Goal: Task Accomplishment & Management: Use online tool/utility

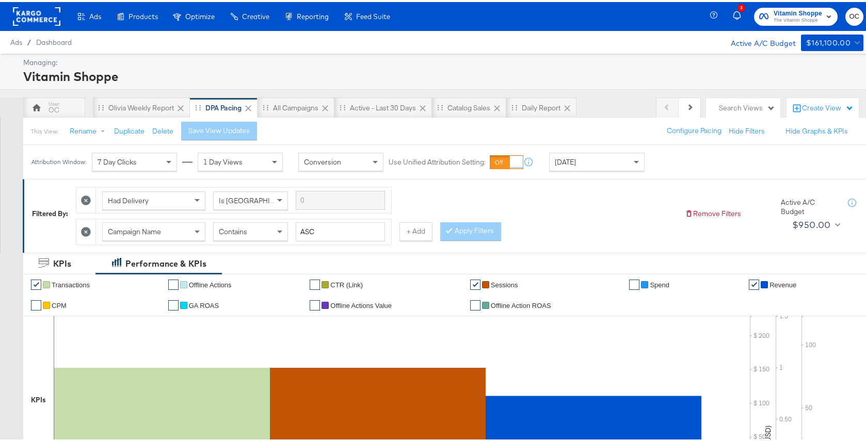
scroll to position [237, 0]
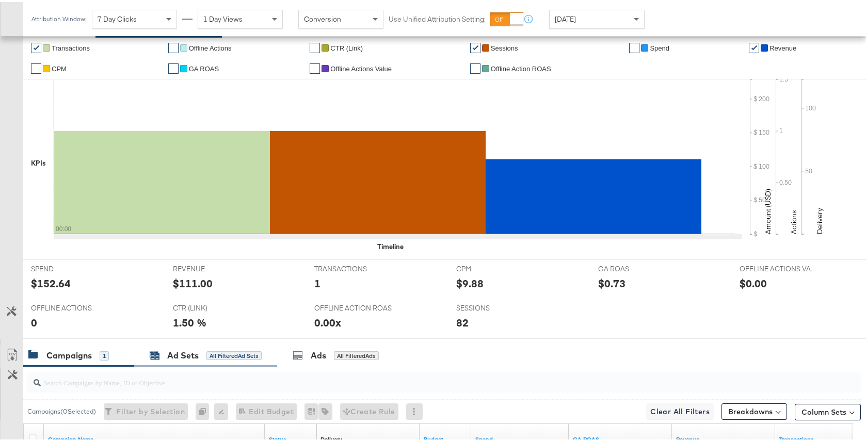
click at [206, 354] on div "All Filtered Ad Sets" at bounding box center [233, 353] width 55 height 9
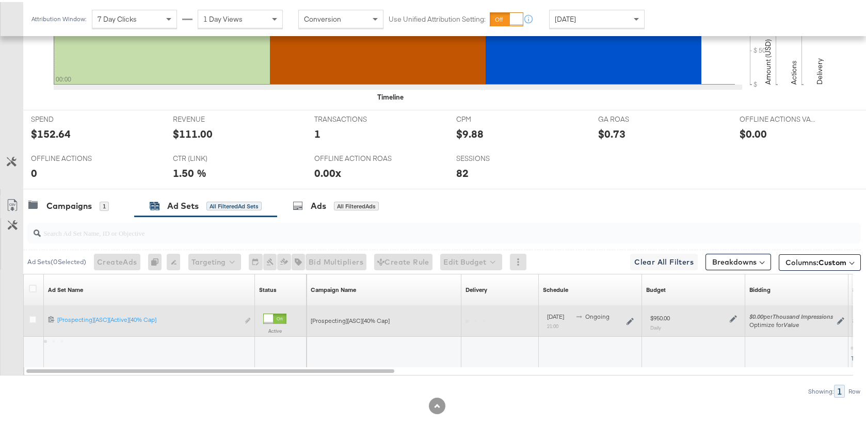
scroll to position [387, 0]
click at [731, 316] on icon at bounding box center [733, 316] width 7 height 7
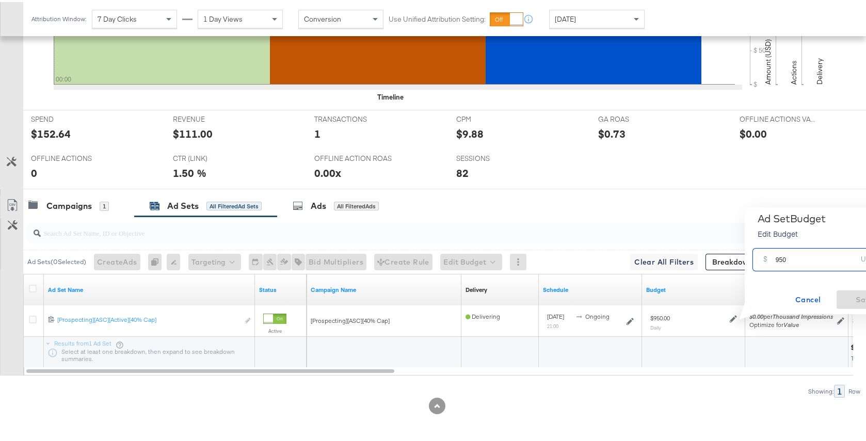
click at [781, 258] on input "950" at bounding box center [817, 254] width 82 height 22
type input "920"
click at [848, 299] on span "Save" at bounding box center [865, 298] width 49 height 13
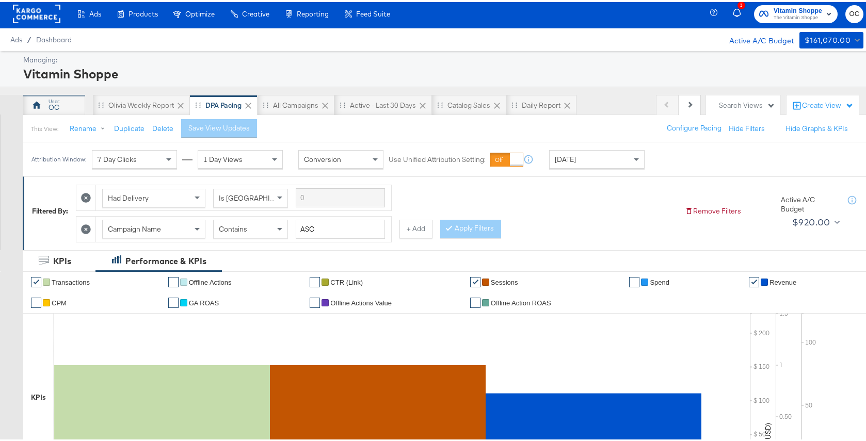
scroll to position [0, 0]
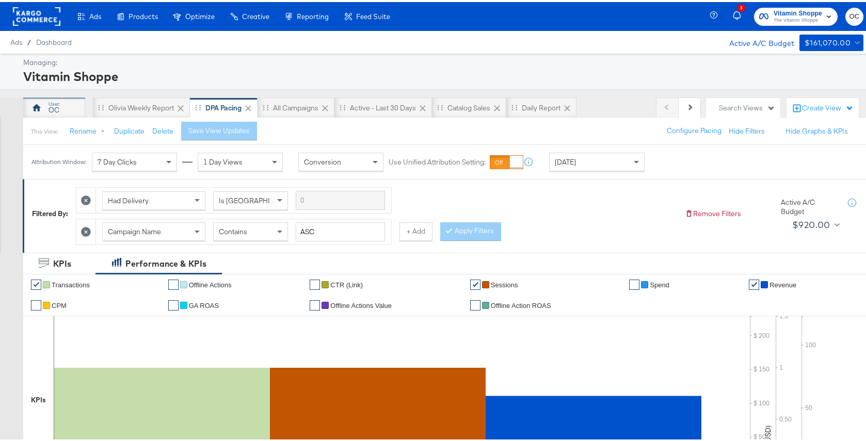
click at [55, 111] on div "OC" at bounding box center [54, 108] width 11 height 10
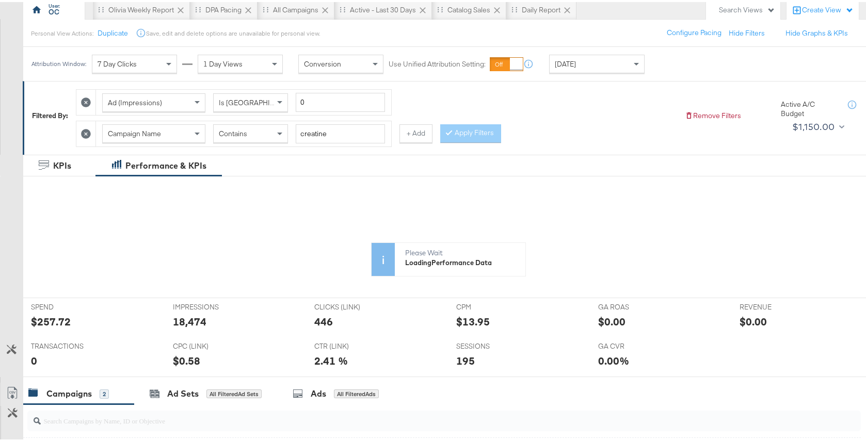
scroll to position [90, 0]
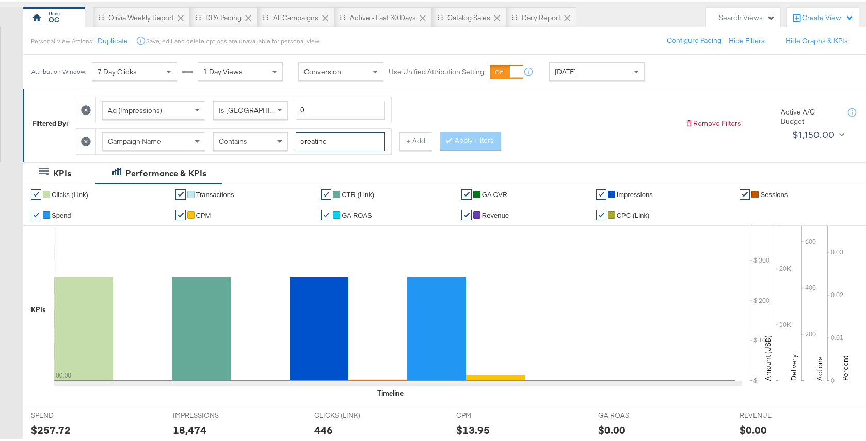
drag, startPoint x: 359, startPoint y: 145, endPoint x: 264, endPoint y: 137, distance: 95.7
click at [264, 137] on div "Campaign Name Contains creatine" at bounding box center [243, 139] width 283 height 19
type input "sleep"
click at [496, 143] on button "Apply Filters" at bounding box center [470, 139] width 61 height 19
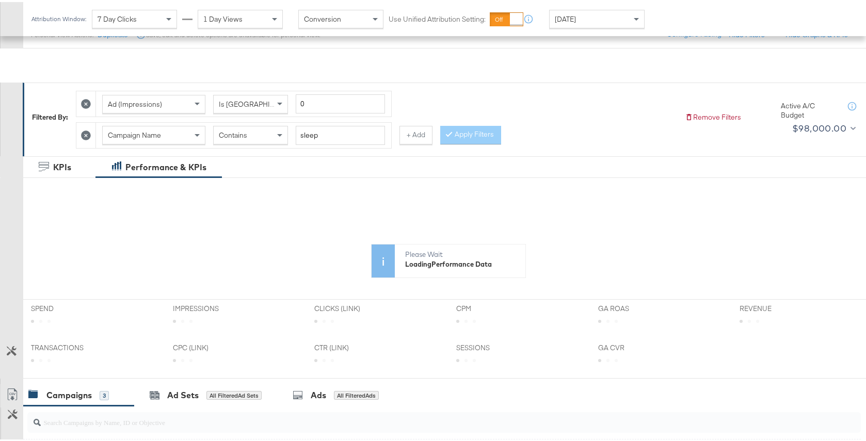
scroll to position [0, 0]
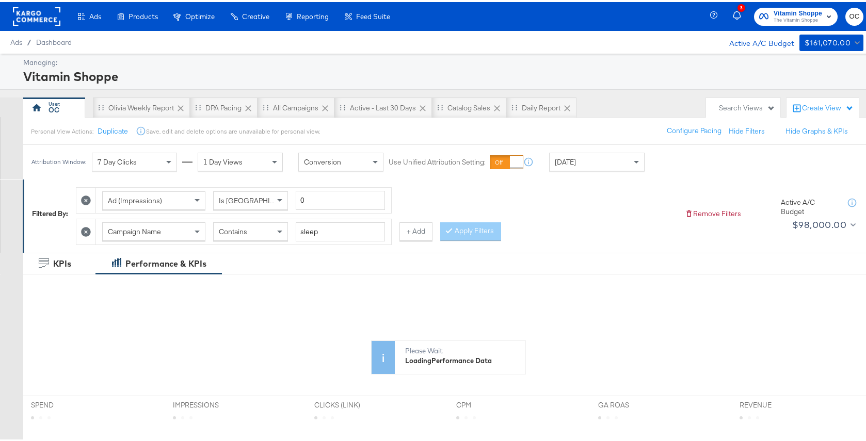
click at [576, 158] on div "[DATE]" at bounding box center [597, 160] width 94 height 18
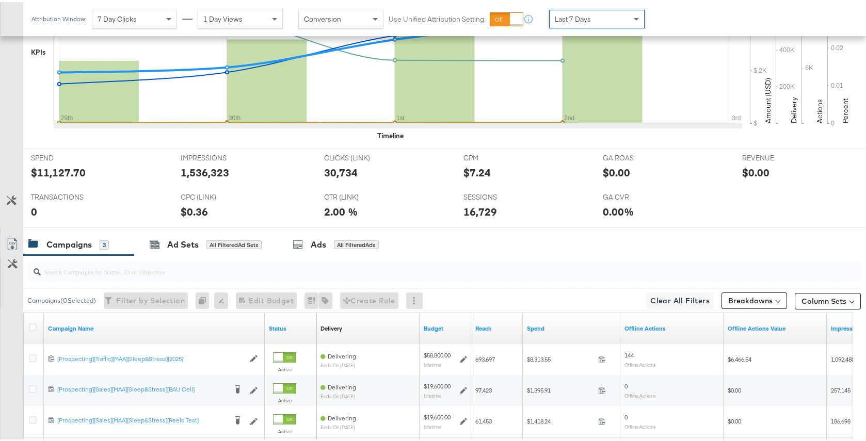
scroll to position [448, 0]
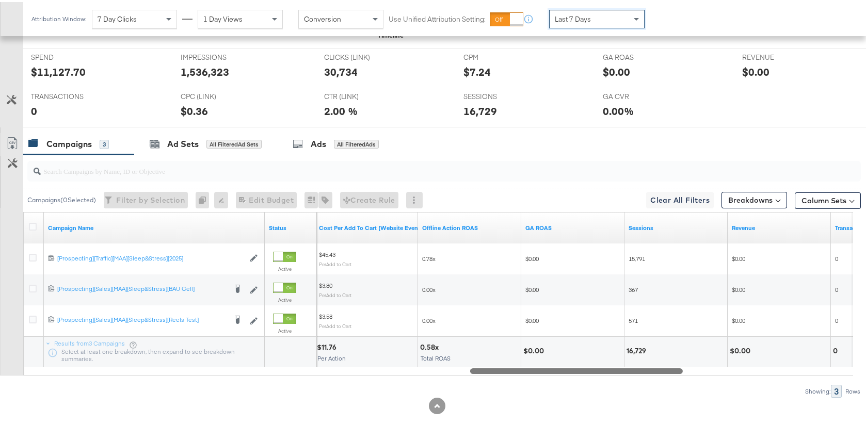
drag, startPoint x: 216, startPoint y: 368, endPoint x: 660, endPoint y: 342, distance: 444.6
click at [660, 342] on div "Campaign Name Status Cost Per Add To Cart (Website Events) Offline Action ROAS …" at bounding box center [438, 292] width 830 height 164
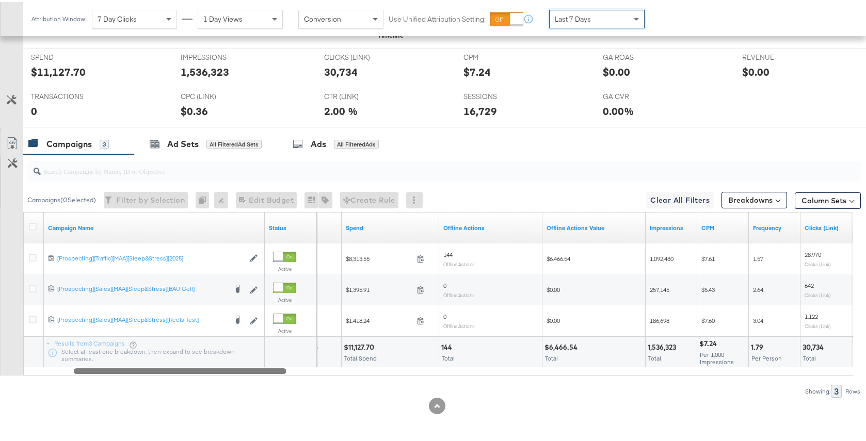
drag, startPoint x: 639, startPoint y: 371, endPoint x: 240, endPoint y: 355, distance: 399.2
click at [240, 355] on div "Campaign Name Status Reach Spend Offline Actions Offline Actions Value Impressi…" at bounding box center [438, 292] width 830 height 164
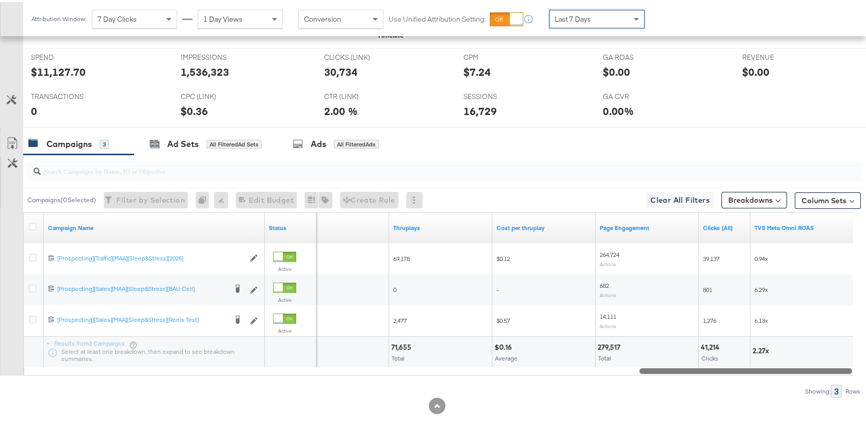
drag, startPoint x: 263, startPoint y: 371, endPoint x: 893, endPoint y: 365, distance: 630.2
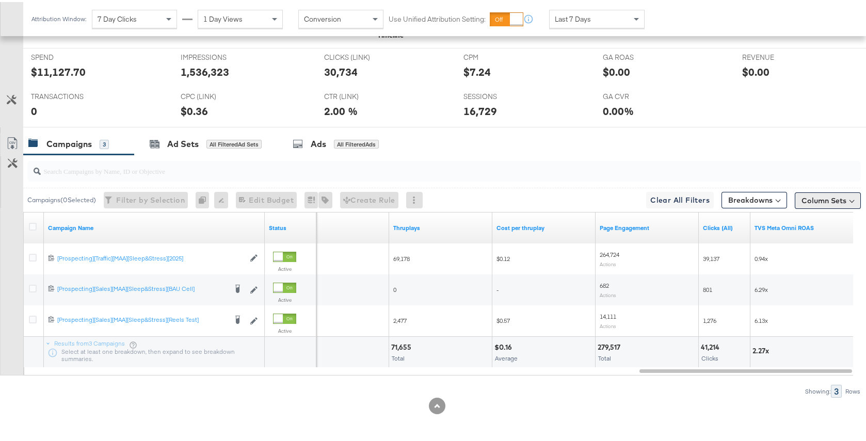
click at [818, 202] on button "Column Sets" at bounding box center [828, 198] width 66 height 17
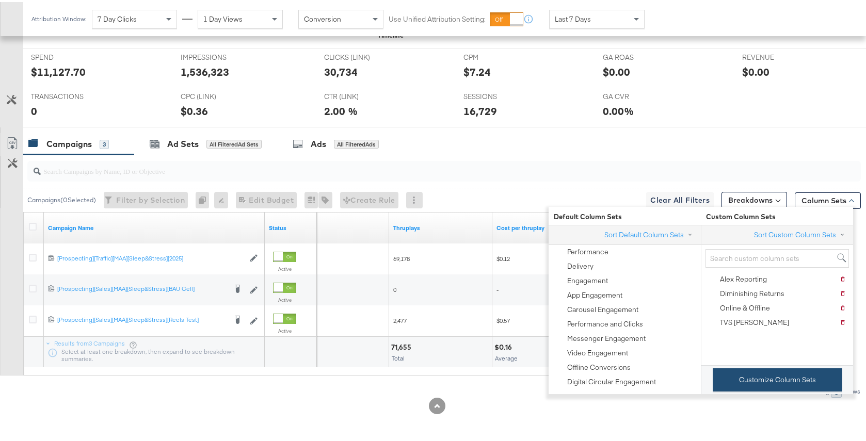
click at [726, 381] on button "Customize Column Sets" at bounding box center [778, 377] width 130 height 23
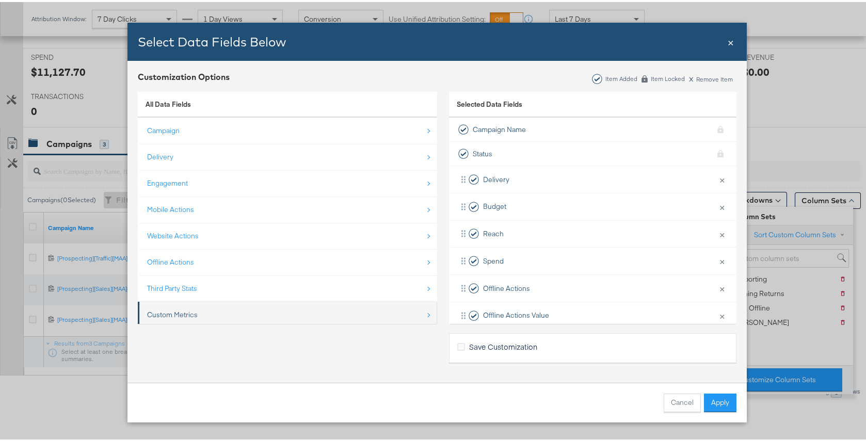
scroll to position [15, 0]
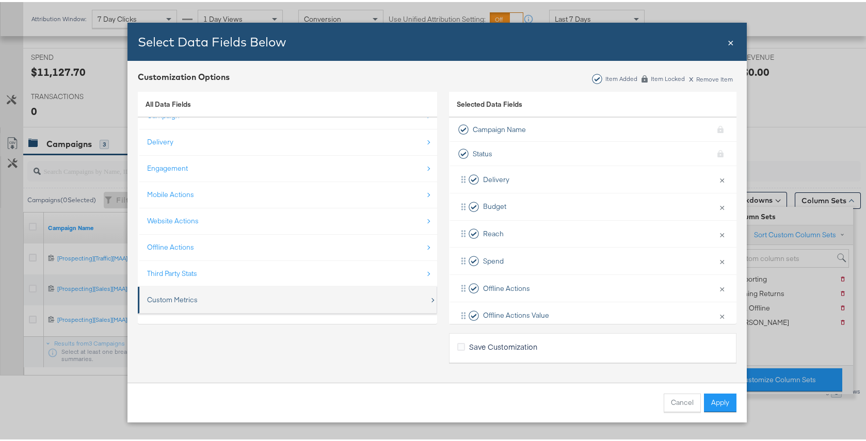
click at [307, 295] on div "Custom Metrics" at bounding box center [288, 297] width 282 height 21
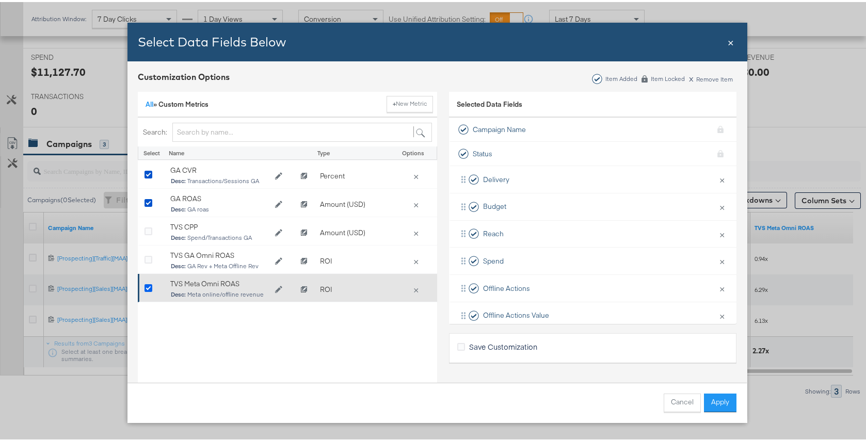
click at [145, 286] on icon "Bulk Add Locations Modal" at bounding box center [149, 287] width 8 height 8
click at [0, 0] on input "Bulk Add Locations Modal" at bounding box center [0, 0] width 0 height 0
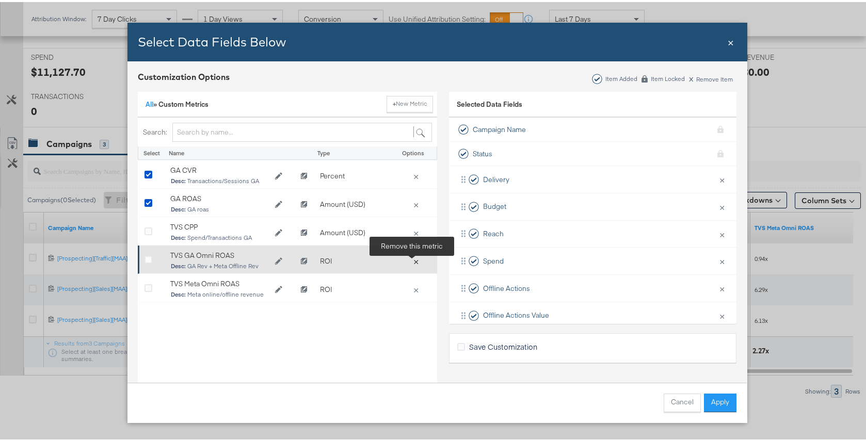
click at [411, 261] on button "×" at bounding box center [416, 258] width 14 height 9
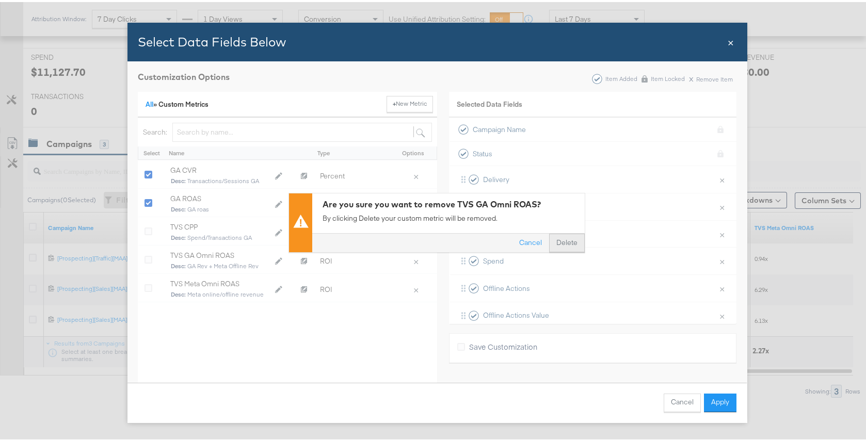
click at [567, 242] on button "Delete" at bounding box center [567, 241] width 36 height 19
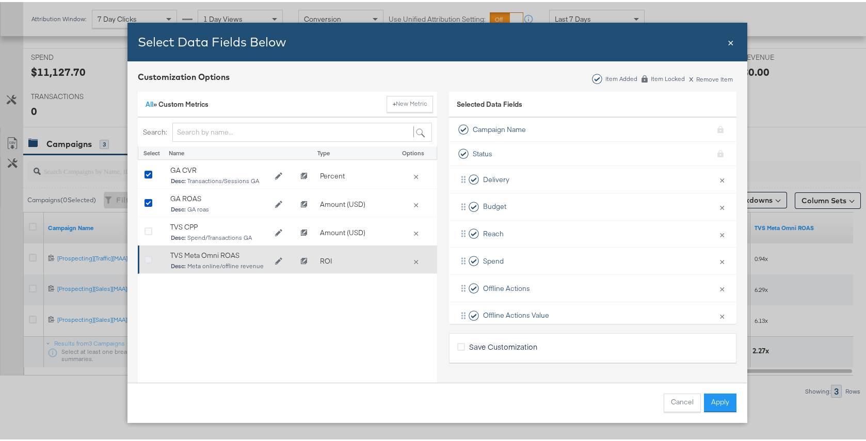
click at [145, 257] on icon "Bulk Add Locations Modal" at bounding box center [149, 258] width 8 height 8
click at [0, 0] on input "Bulk Add Locations Modal" at bounding box center [0, 0] width 0 height 0
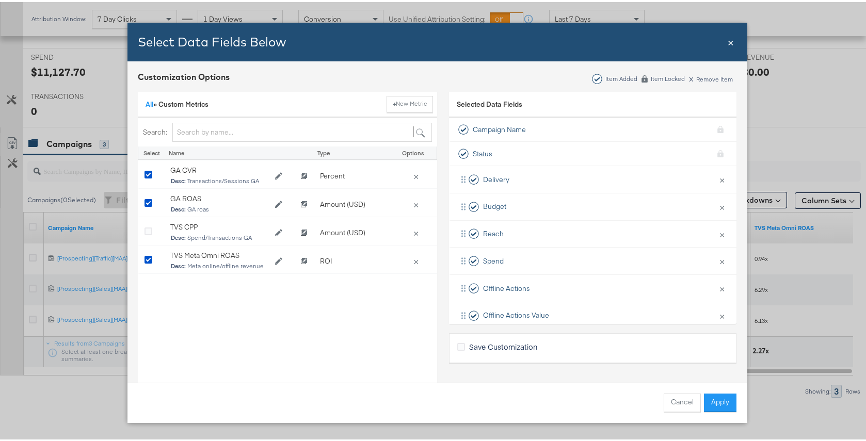
click at [719, 400] on button "Apply" at bounding box center [720, 401] width 33 height 19
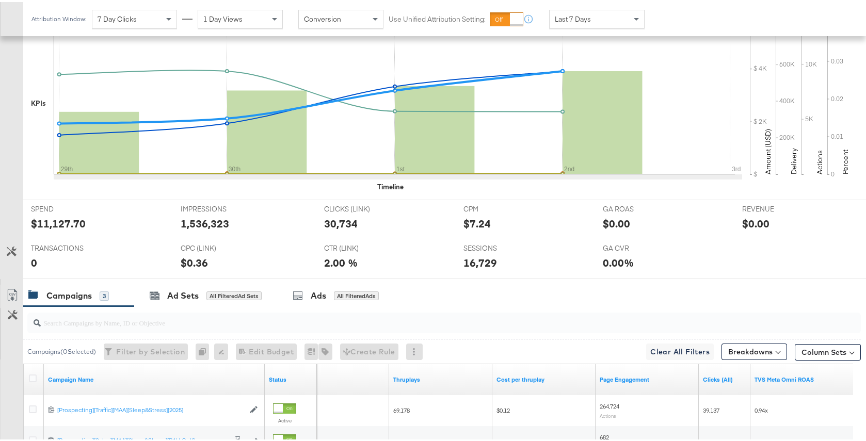
scroll to position [0, 0]
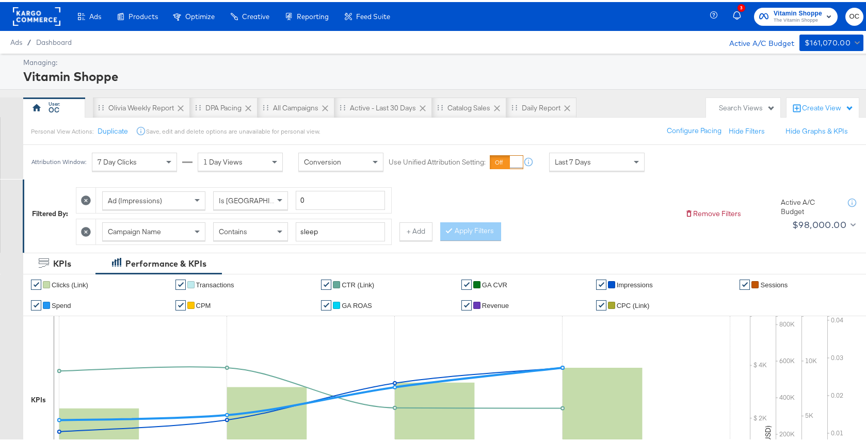
click at [39, 20] on rect at bounding box center [36, 14] width 47 height 19
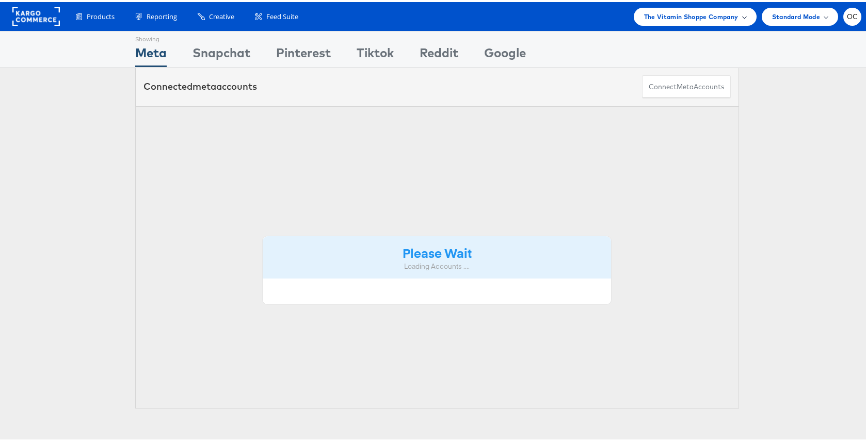
click at [714, 15] on span "The Vitamin Shoppe Company" at bounding box center [691, 14] width 94 height 11
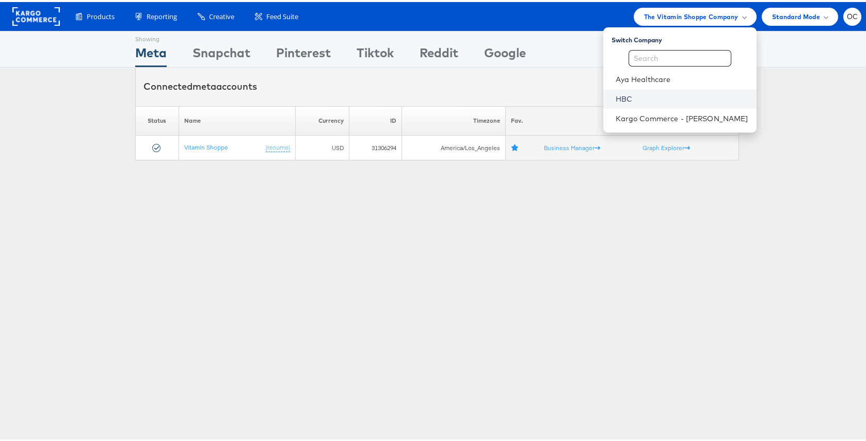
click at [654, 99] on link "HBC" at bounding box center [682, 97] width 133 height 10
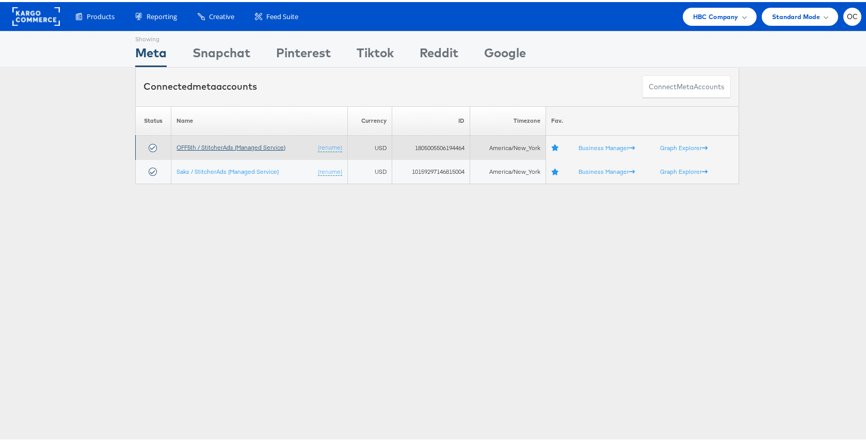
click at [236, 148] on link "OFF5th / StitcherAds (Managed Service)" at bounding box center [230, 145] width 109 height 8
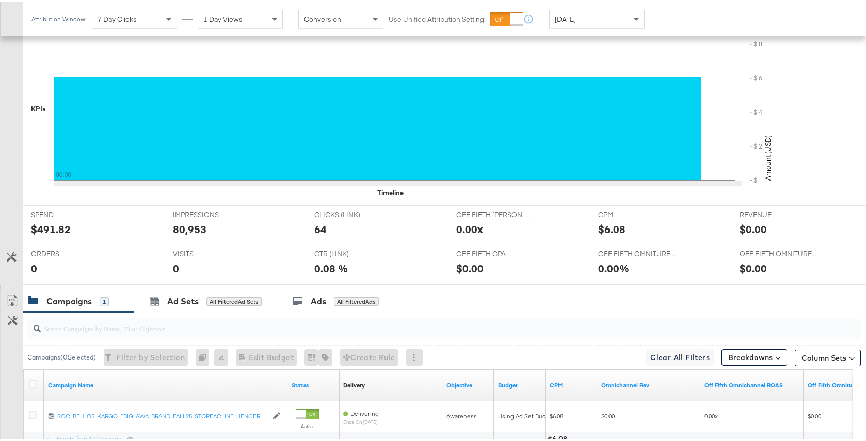
scroll to position [449, 0]
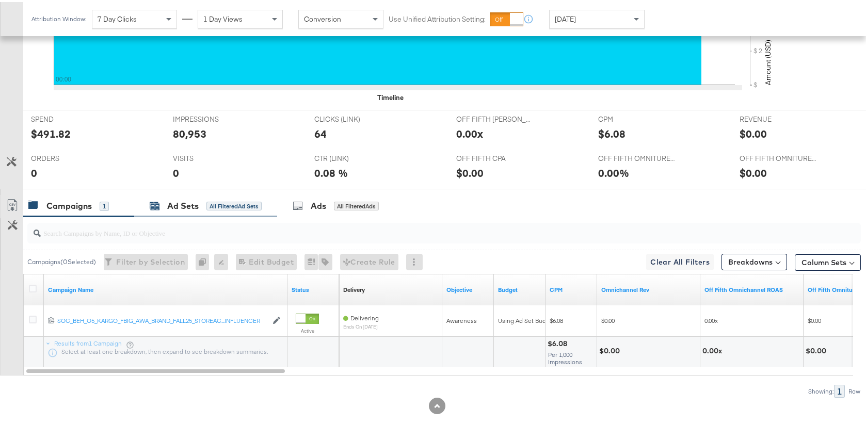
click at [221, 203] on div "All Filtered Ad Sets" at bounding box center [233, 204] width 55 height 9
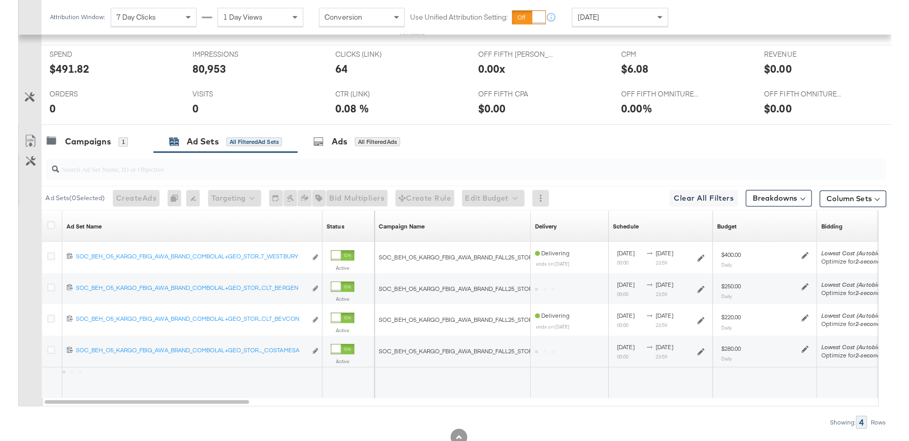
scroll to position [542, 0]
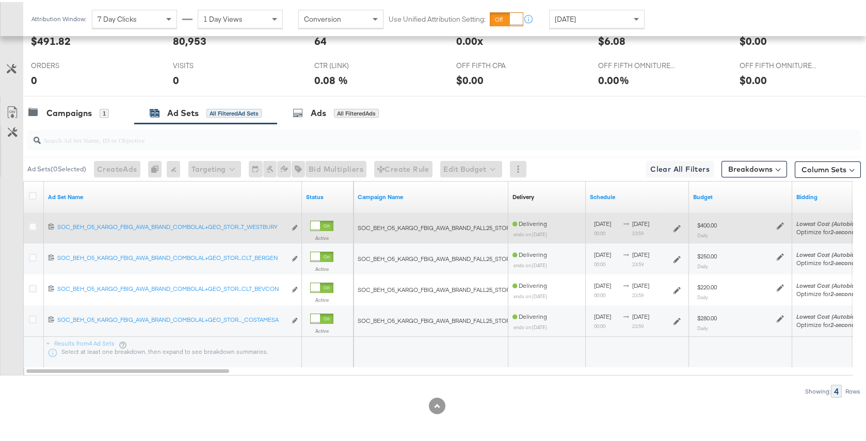
click at [780, 224] on icon at bounding box center [780, 223] width 7 height 7
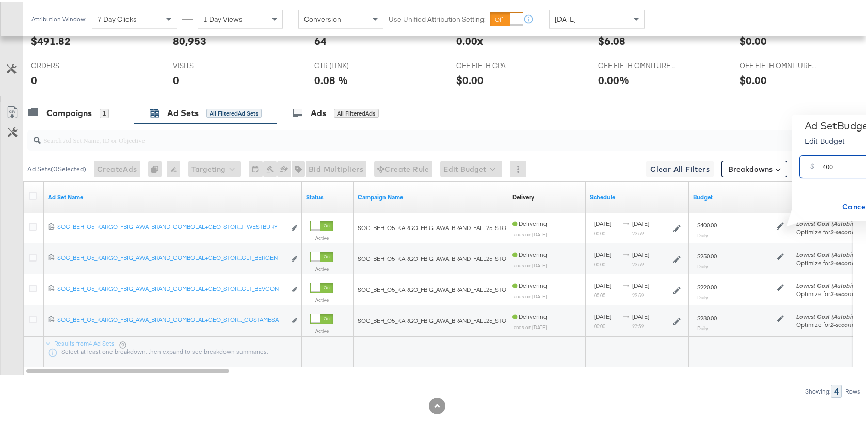
drag, startPoint x: 835, startPoint y: 164, endPoint x: 812, endPoint y: 165, distance: 22.7
click at [812, 165] on div "$ 400 USD" at bounding box center [868, 164] width 138 height 23
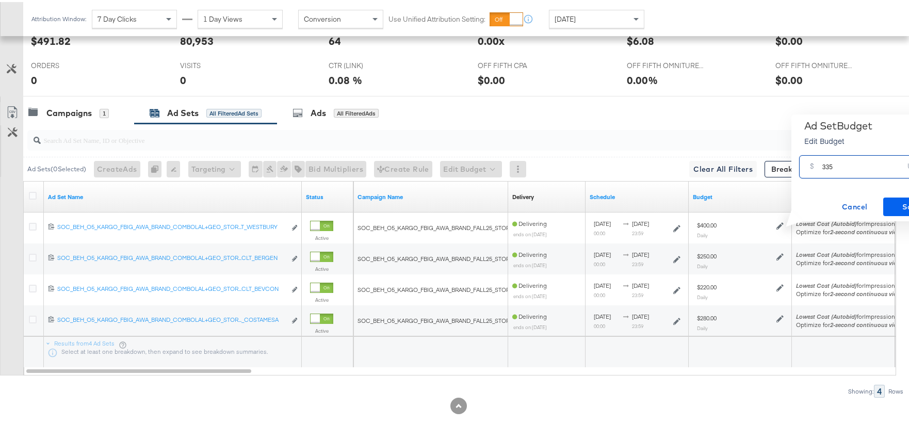
type input "335"
click at [873, 200] on span "Save" at bounding box center [912, 205] width 49 height 13
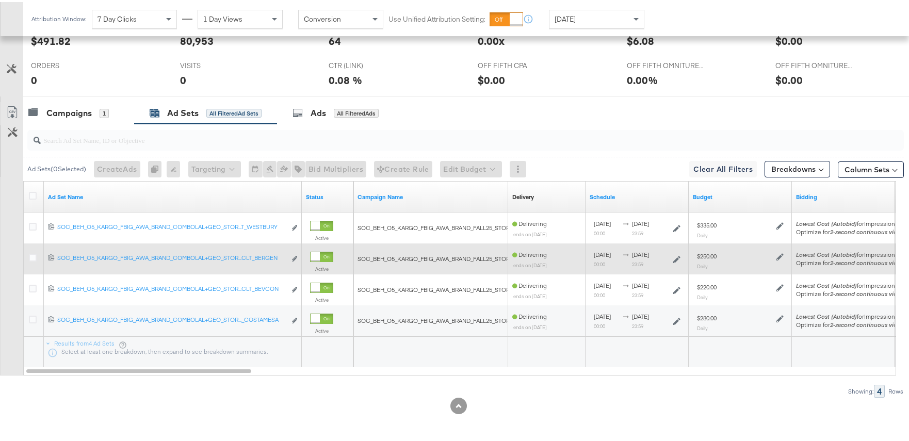
click at [780, 255] on icon at bounding box center [780, 254] width 7 height 7
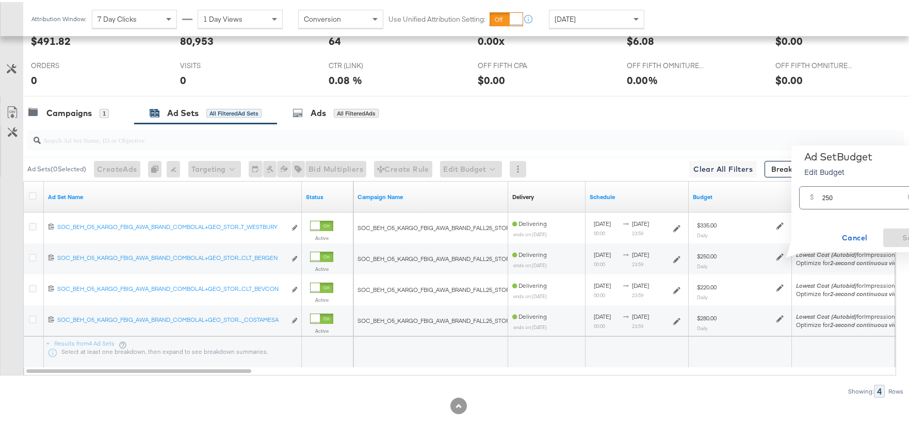
click at [828, 194] on input "250" at bounding box center [864, 192] width 82 height 22
type input "200"
click at [873, 230] on span "Save" at bounding box center [912, 236] width 49 height 13
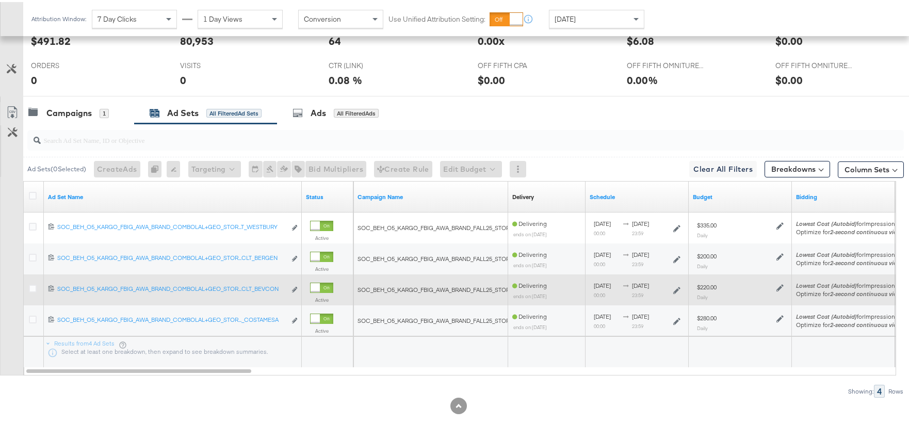
click at [781, 286] on icon at bounding box center [780, 285] width 7 height 7
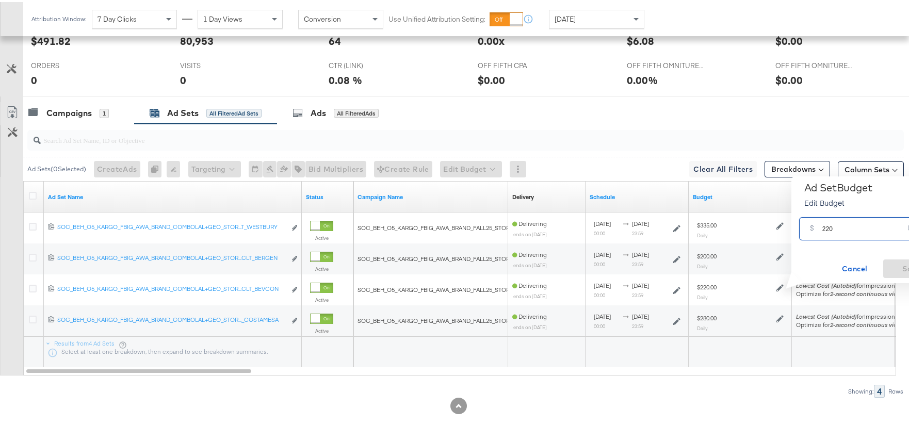
click at [828, 227] on input "220" at bounding box center [864, 223] width 82 height 22
type input "280"
click at [873, 264] on span "Save" at bounding box center [912, 267] width 49 height 13
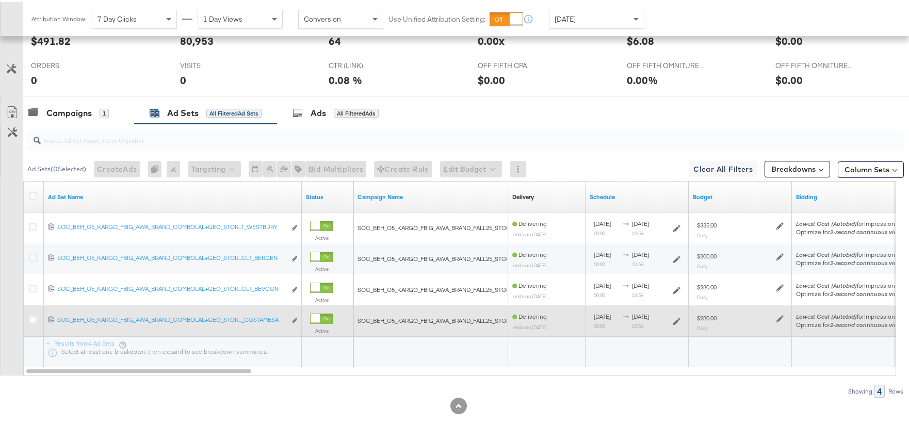
click at [781, 316] on icon at bounding box center [780, 316] width 7 height 7
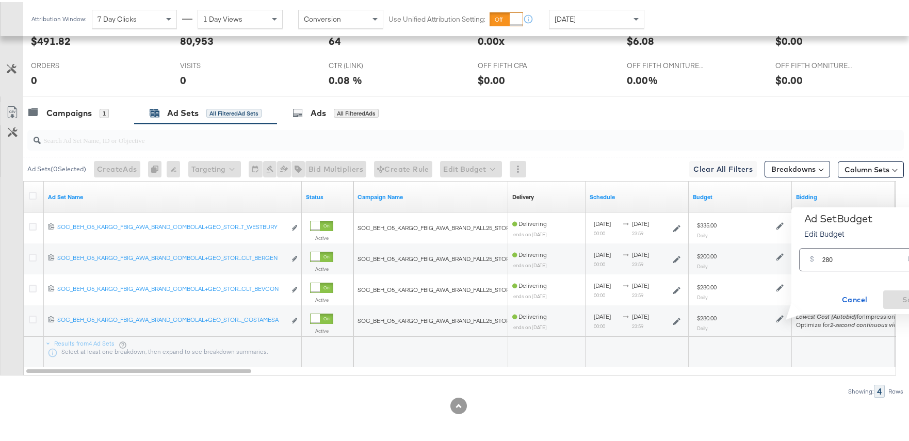
click at [828, 258] on input "280" at bounding box center [864, 254] width 82 height 22
type input "260"
click at [873, 303] on span "Save" at bounding box center [912, 298] width 49 height 13
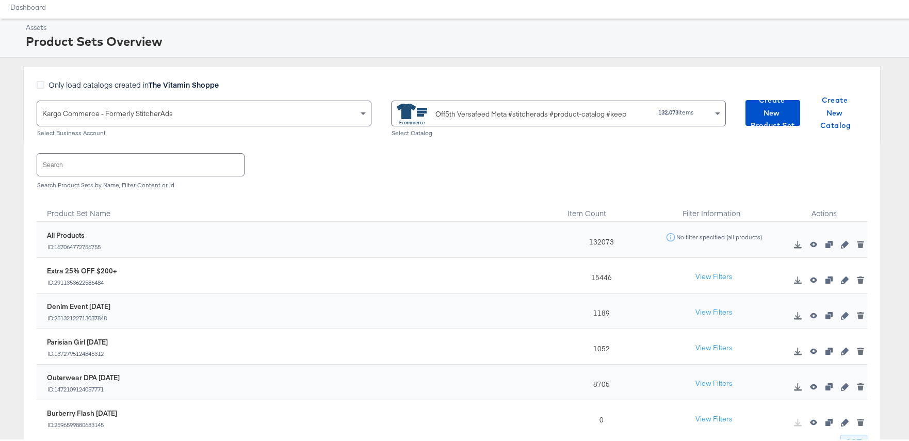
click at [128, 163] on input "text" at bounding box center [140, 163] width 207 height 22
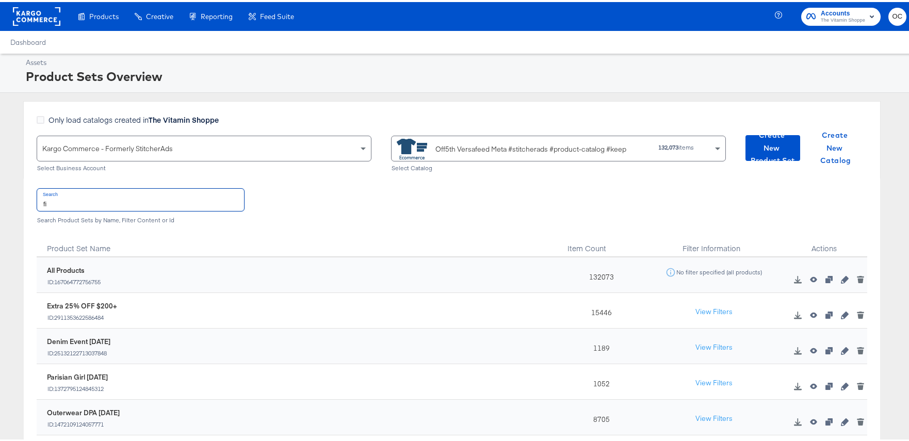
type input "f"
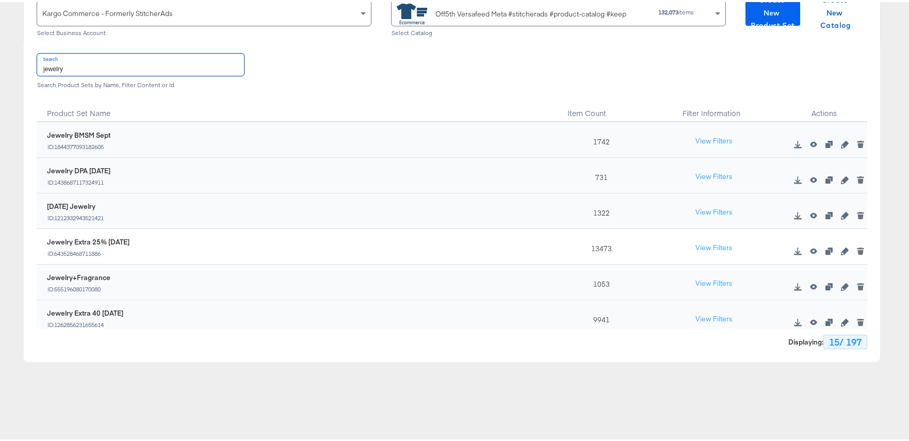
type input "jewelry"
click at [754, 20] on span "Create New Product Set" at bounding box center [773, 11] width 46 height 38
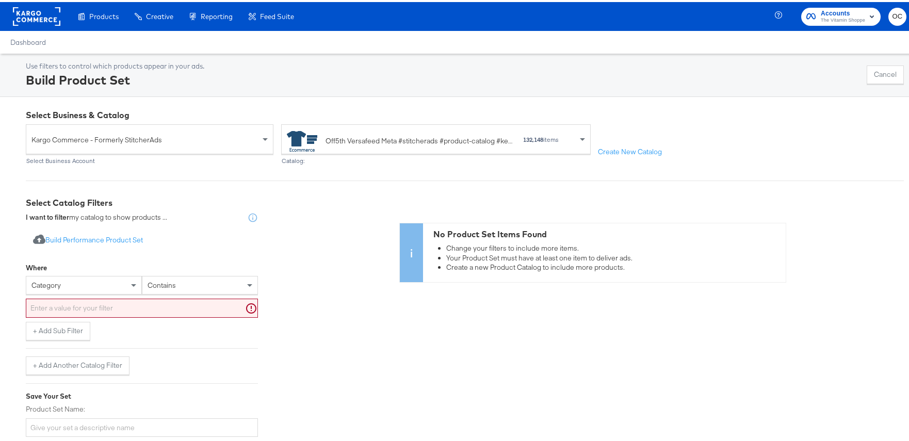
click at [77, 283] on div "category" at bounding box center [83, 284] width 115 height 18
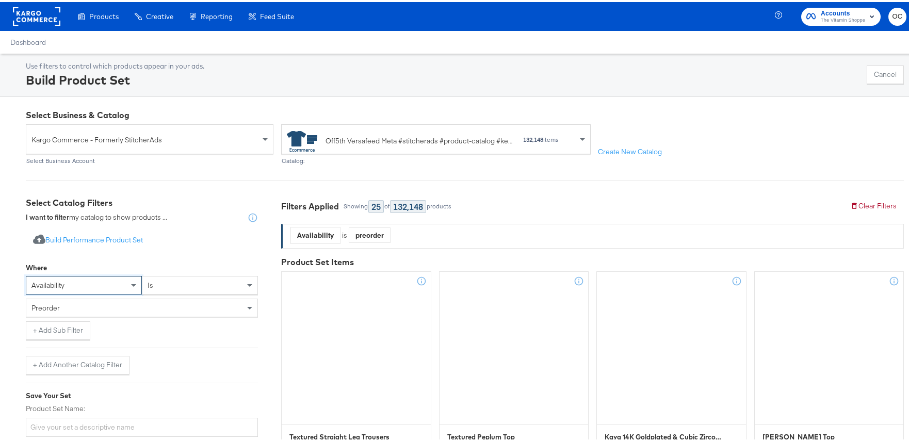
click at [134, 306] on div "preorder" at bounding box center [141, 306] width 231 height 18
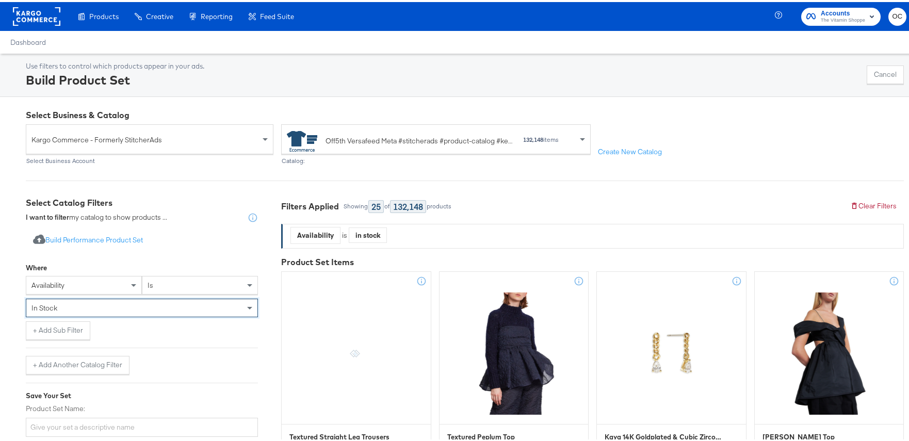
scroll to position [80, 0]
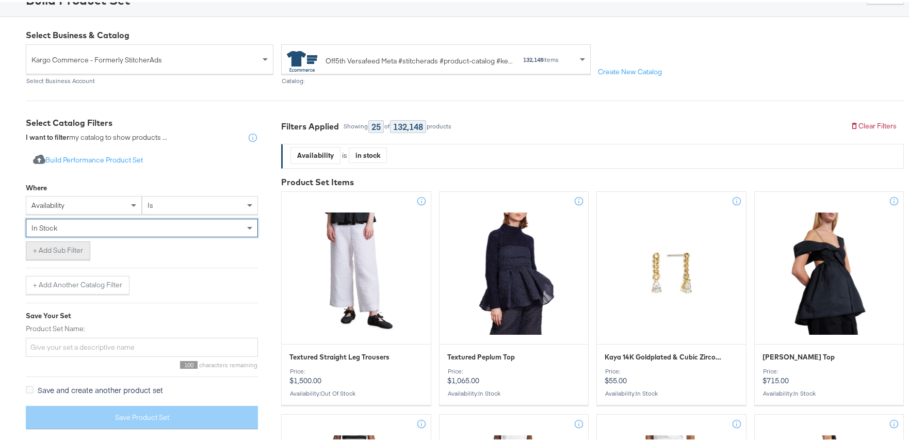
click at [68, 249] on button "+ Add Sub Filter" at bounding box center [58, 248] width 65 height 19
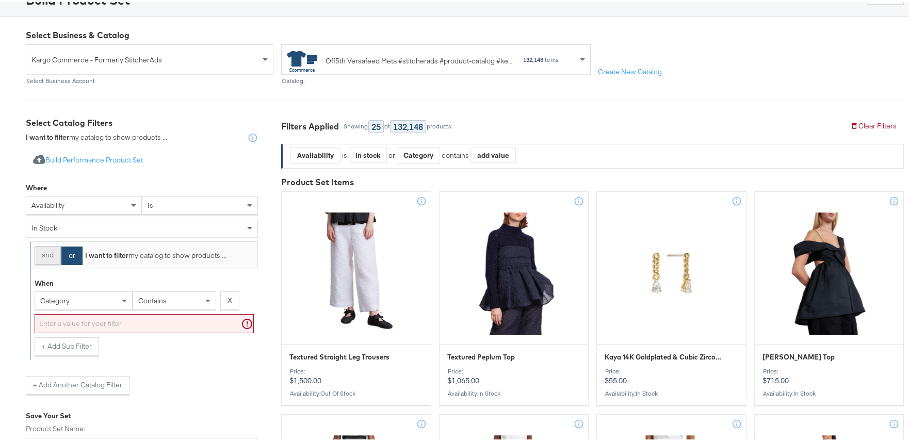
click at [56, 252] on button "and" at bounding box center [48, 253] width 26 height 19
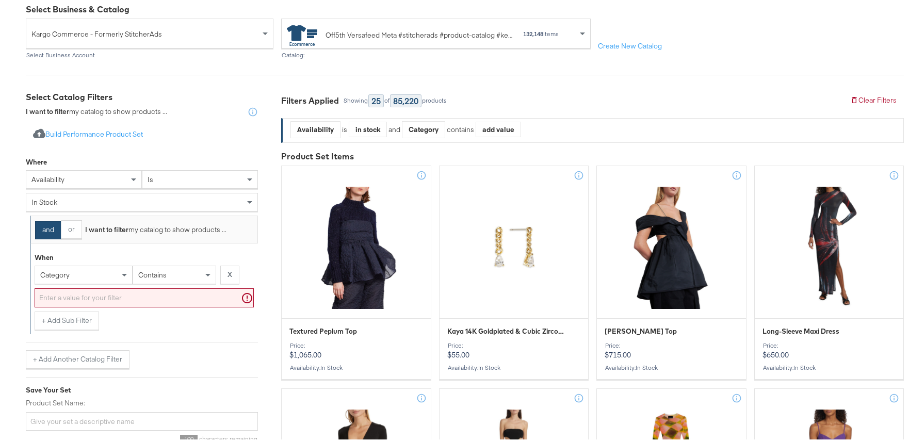
scroll to position [113, 0]
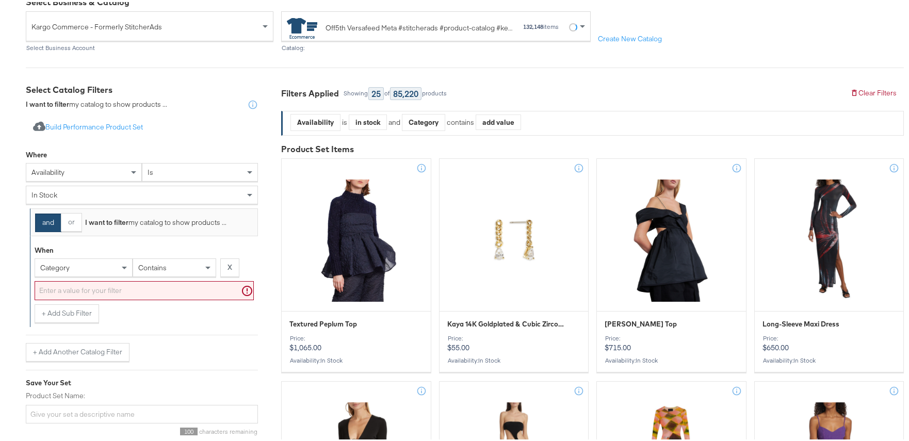
click at [105, 269] on div "category" at bounding box center [83, 266] width 97 height 18
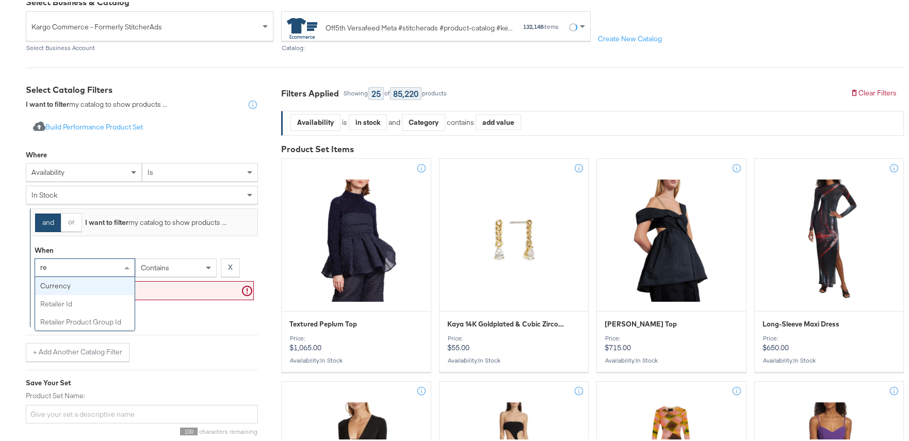
type input "ret"
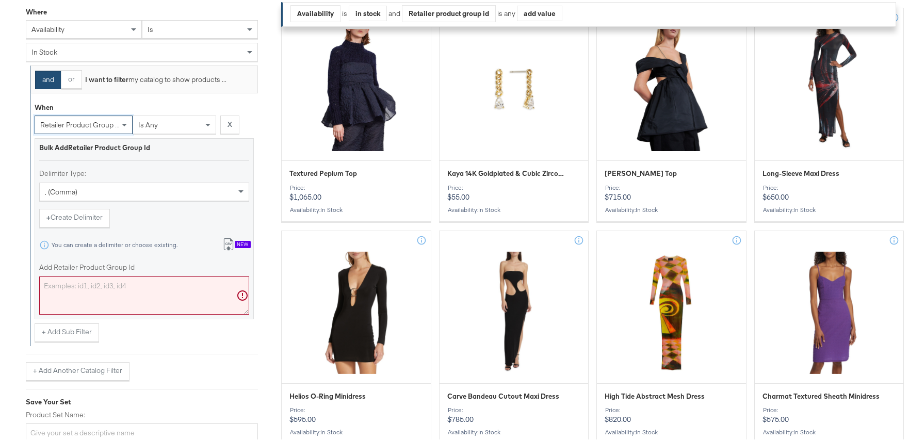
scroll to position [322, 0]
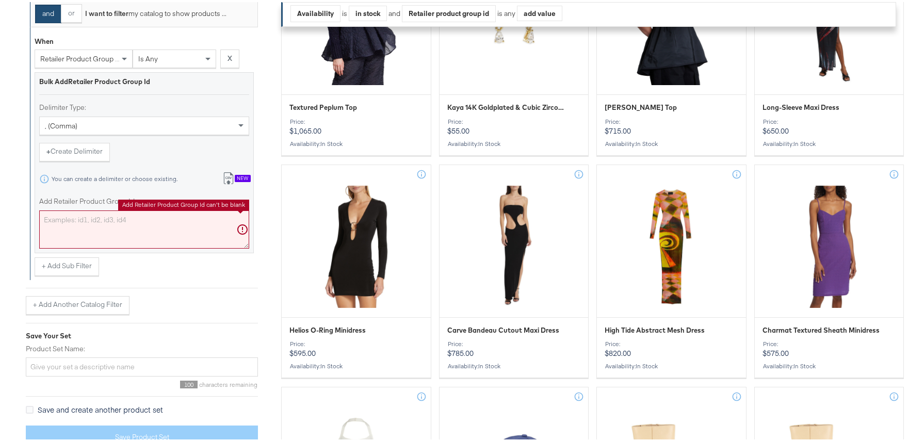
click at [115, 235] on textarea "Add Retailer Product Group Id" at bounding box center [144, 227] width 210 height 38
paste textarea "0400022681017,0400022619545,0400022619376,0400022619492,0400025057907,040002505…"
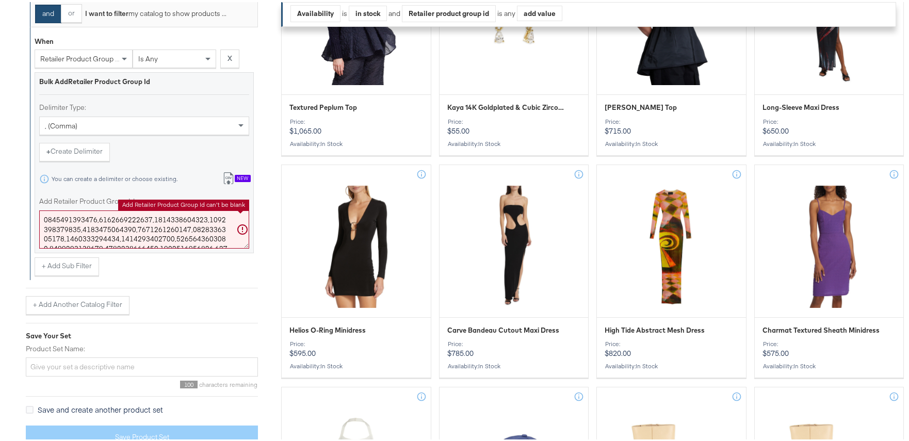
scroll to position [245, 0]
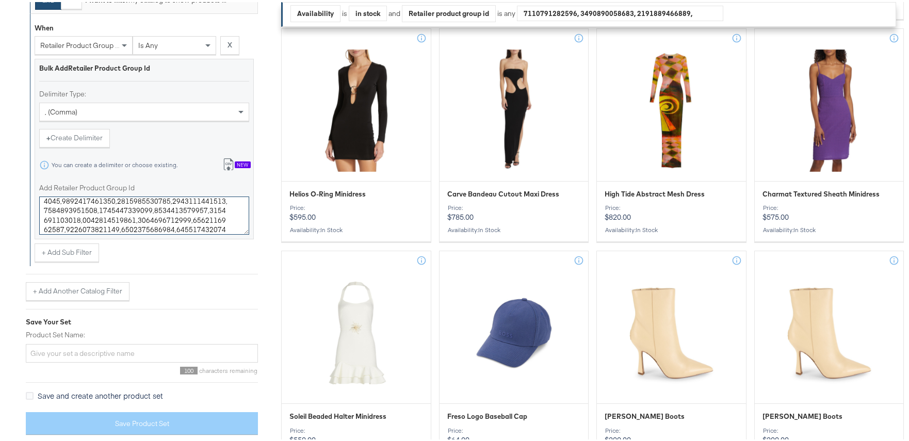
type textarea "0400022681017,0400022619545,0400022619376,0400022619492,0400025057907,040002505…"
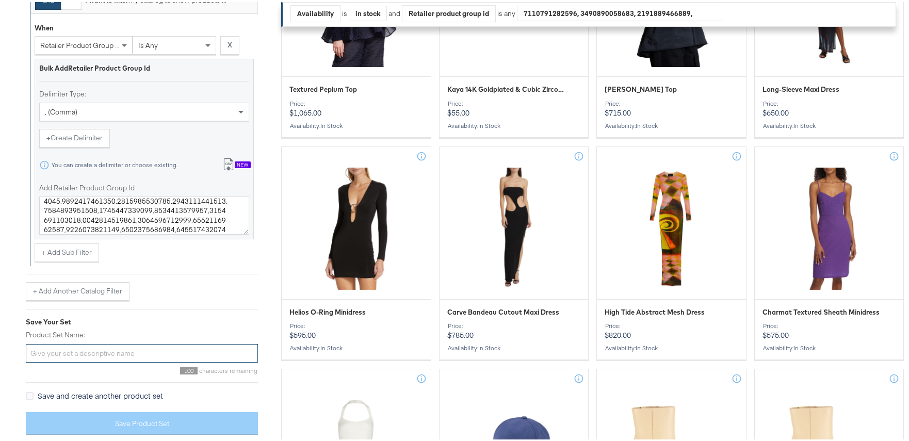
click at [156, 350] on div "Import product data from Google Analytics to generate product set Build Perform…" at bounding box center [142, 163] width 232 height 556
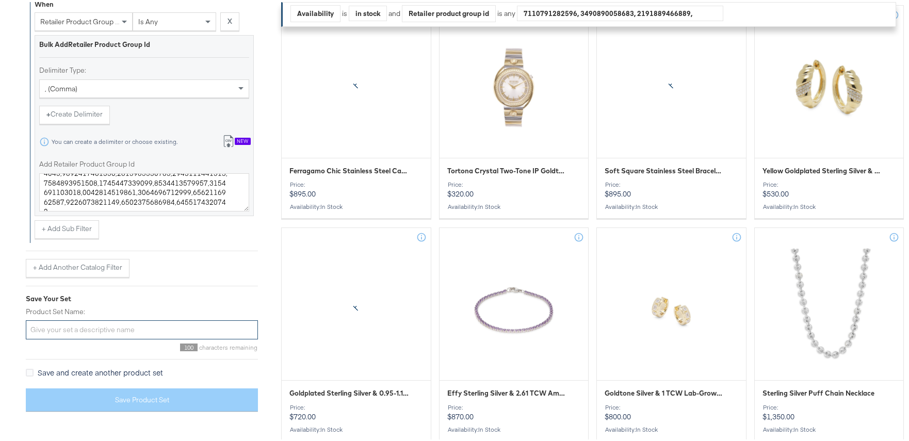
scroll to position [549, 0]
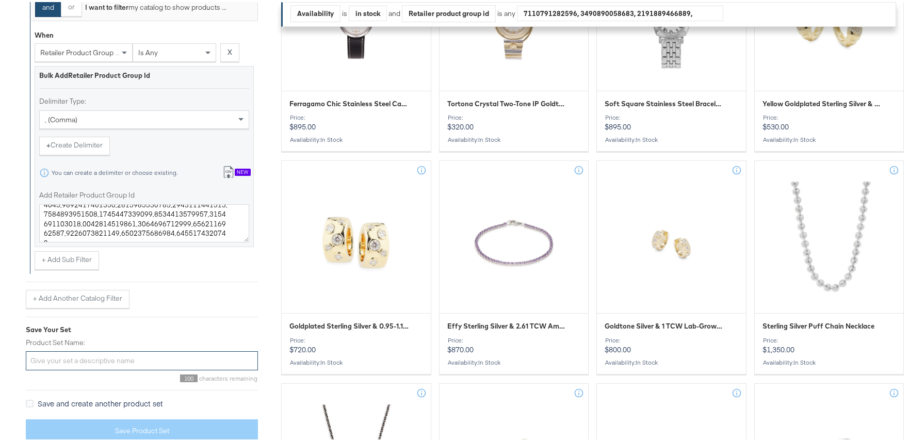
click at [138, 357] on input "Product Set Name:" at bounding box center [142, 359] width 232 height 19
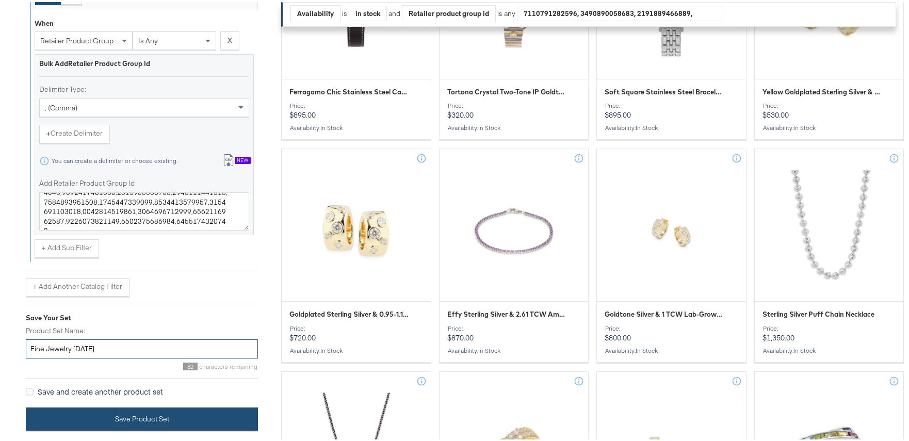
scroll to position [566, 0]
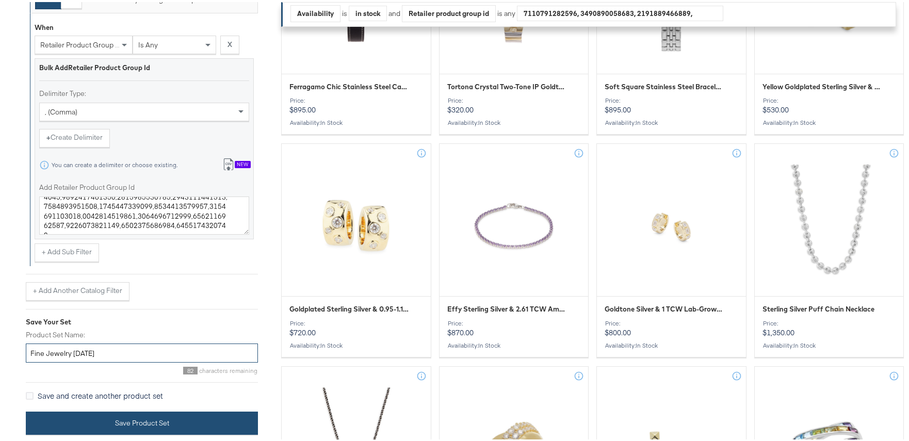
type input "Fine Jewelry OCT25"
click at [169, 423] on button "Save Product Set" at bounding box center [142, 421] width 232 height 23
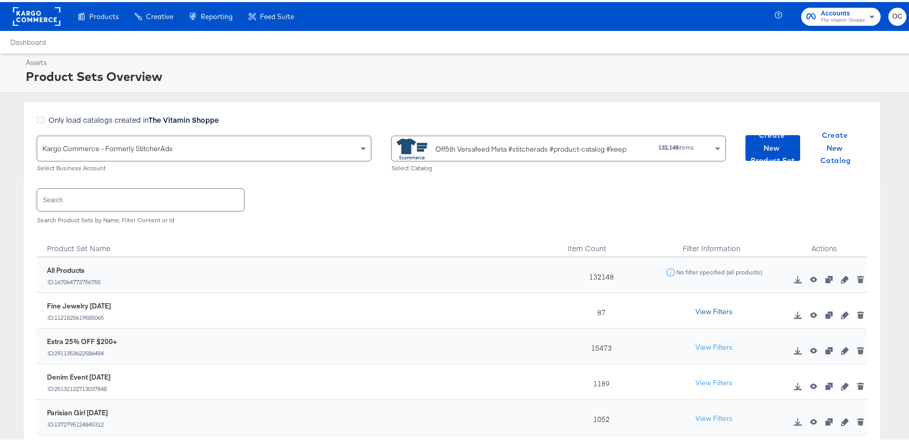
click at [711, 312] on button "View Filters" at bounding box center [714, 310] width 52 height 19
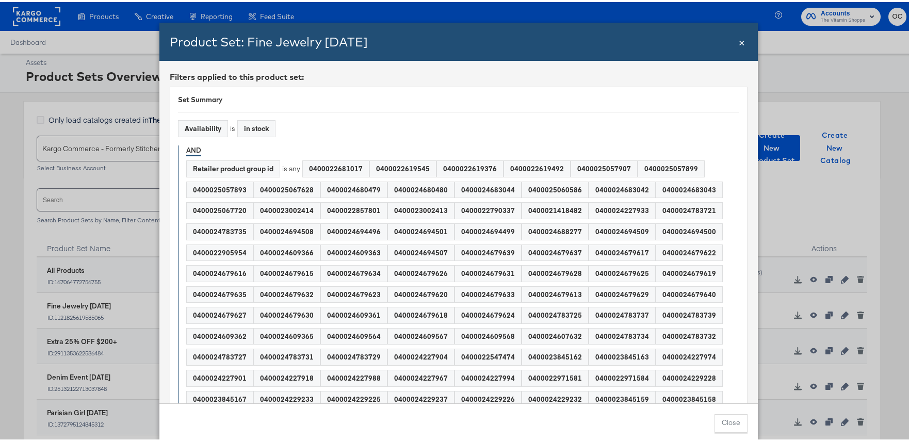
click at [455, 210] on div "0400022790337" at bounding box center [488, 209] width 66 height 16
click at [412, 202] on div "0400023002413" at bounding box center [421, 209] width 66 height 16
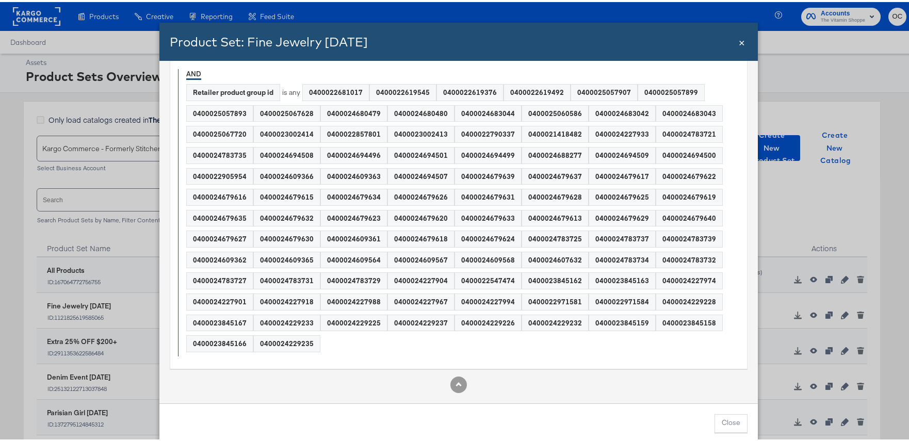
click at [739, 41] on span "×" at bounding box center [742, 40] width 6 height 14
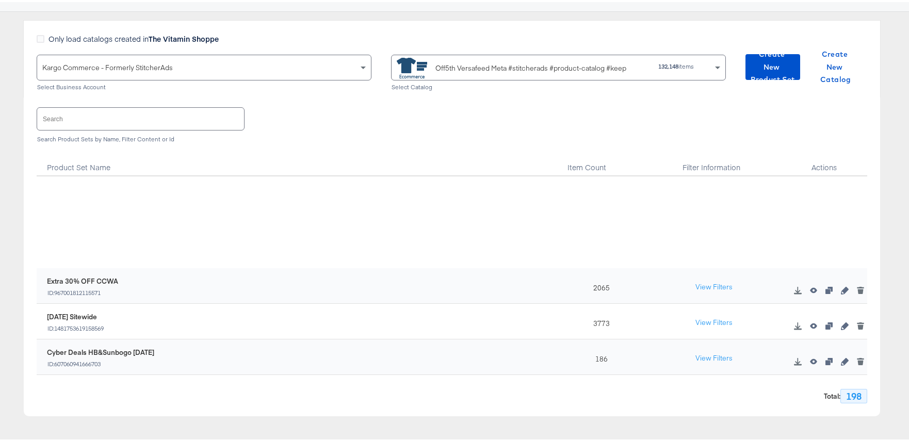
scroll to position [3677, 0]
